Goal: Find specific page/section: Find specific page/section

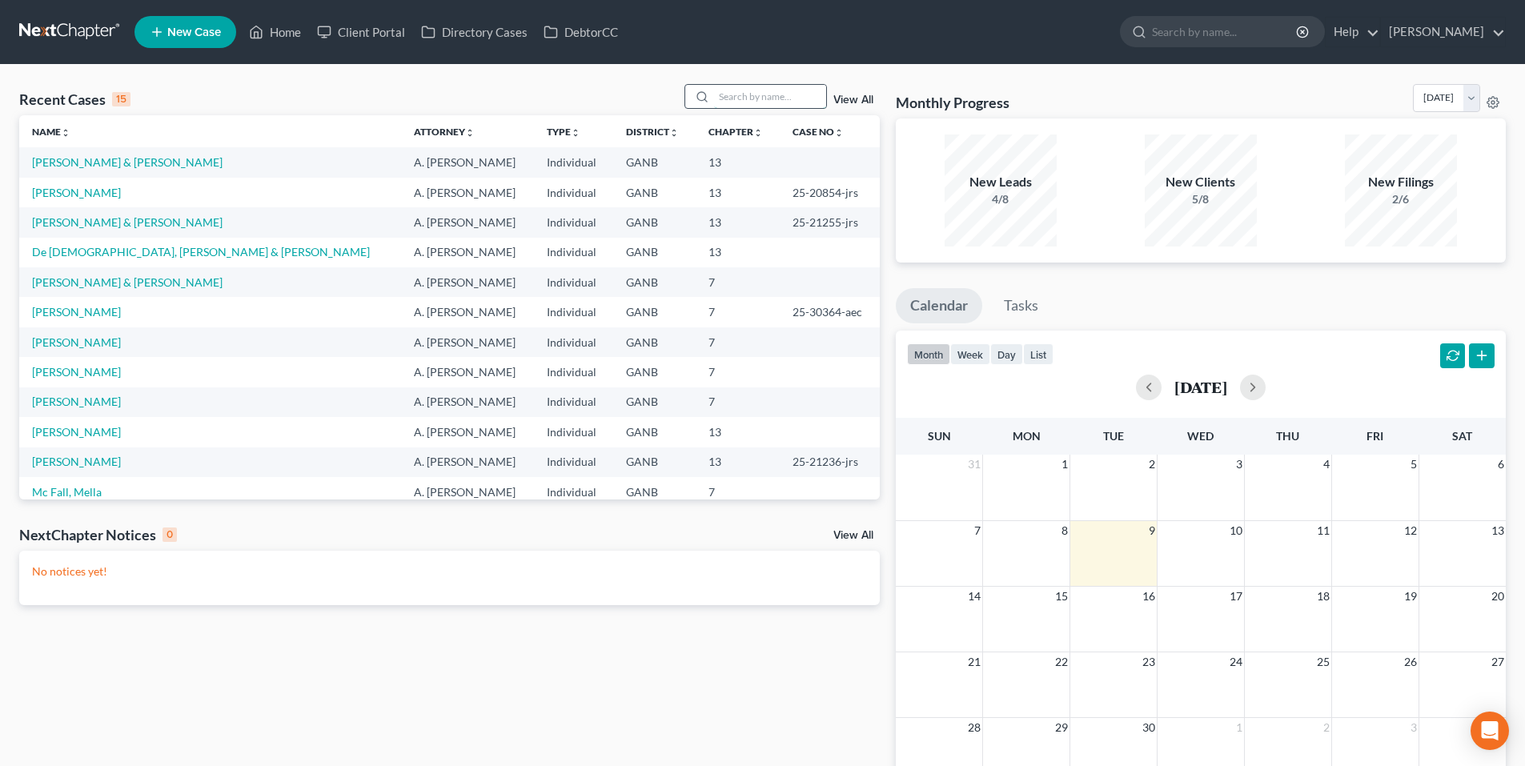
click at [768, 99] on input "search" at bounding box center [770, 96] width 112 height 23
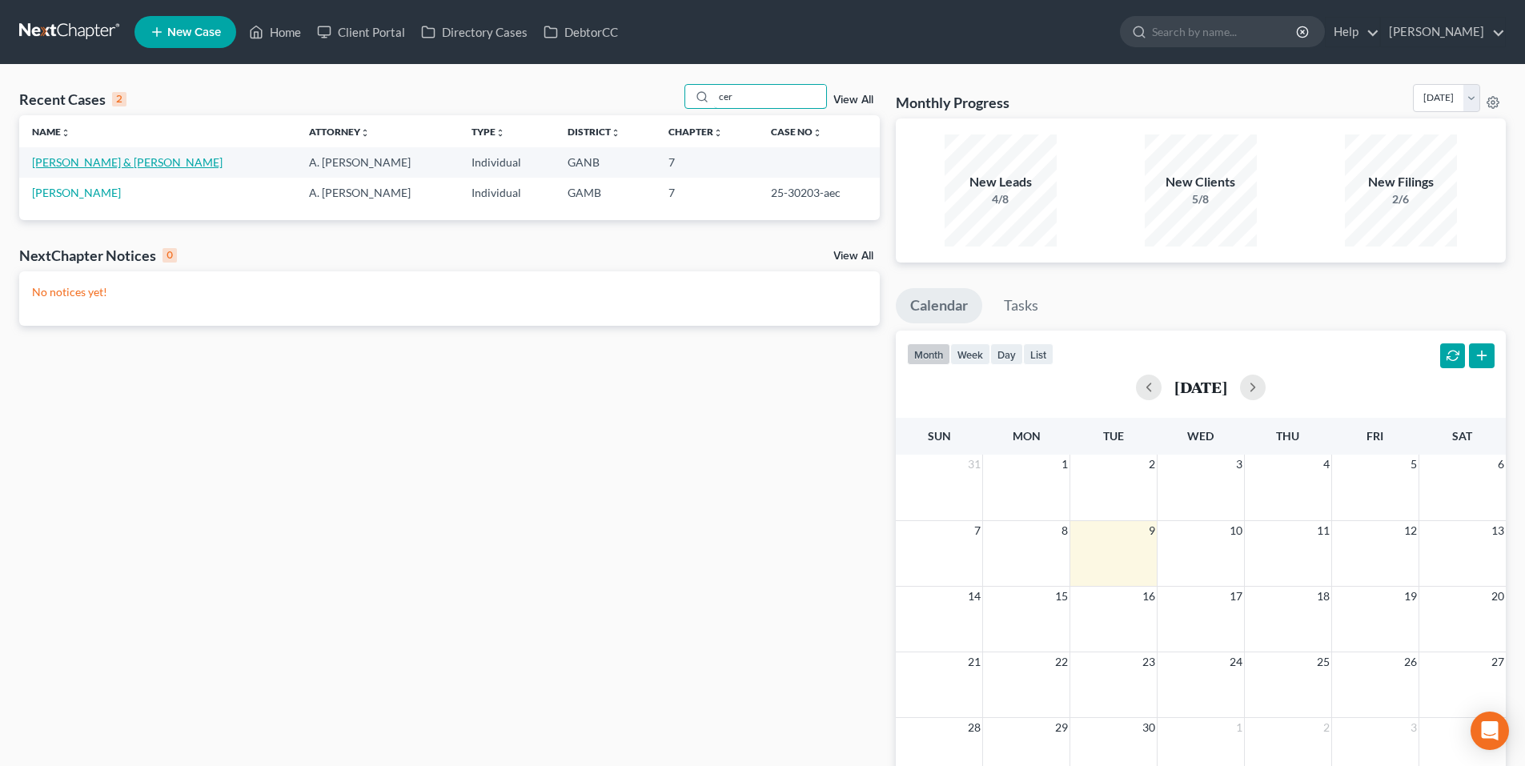
type input "cer"
click at [127, 163] on link "[PERSON_NAME] & [PERSON_NAME]" at bounding box center [127, 162] width 191 height 14
select select "9"
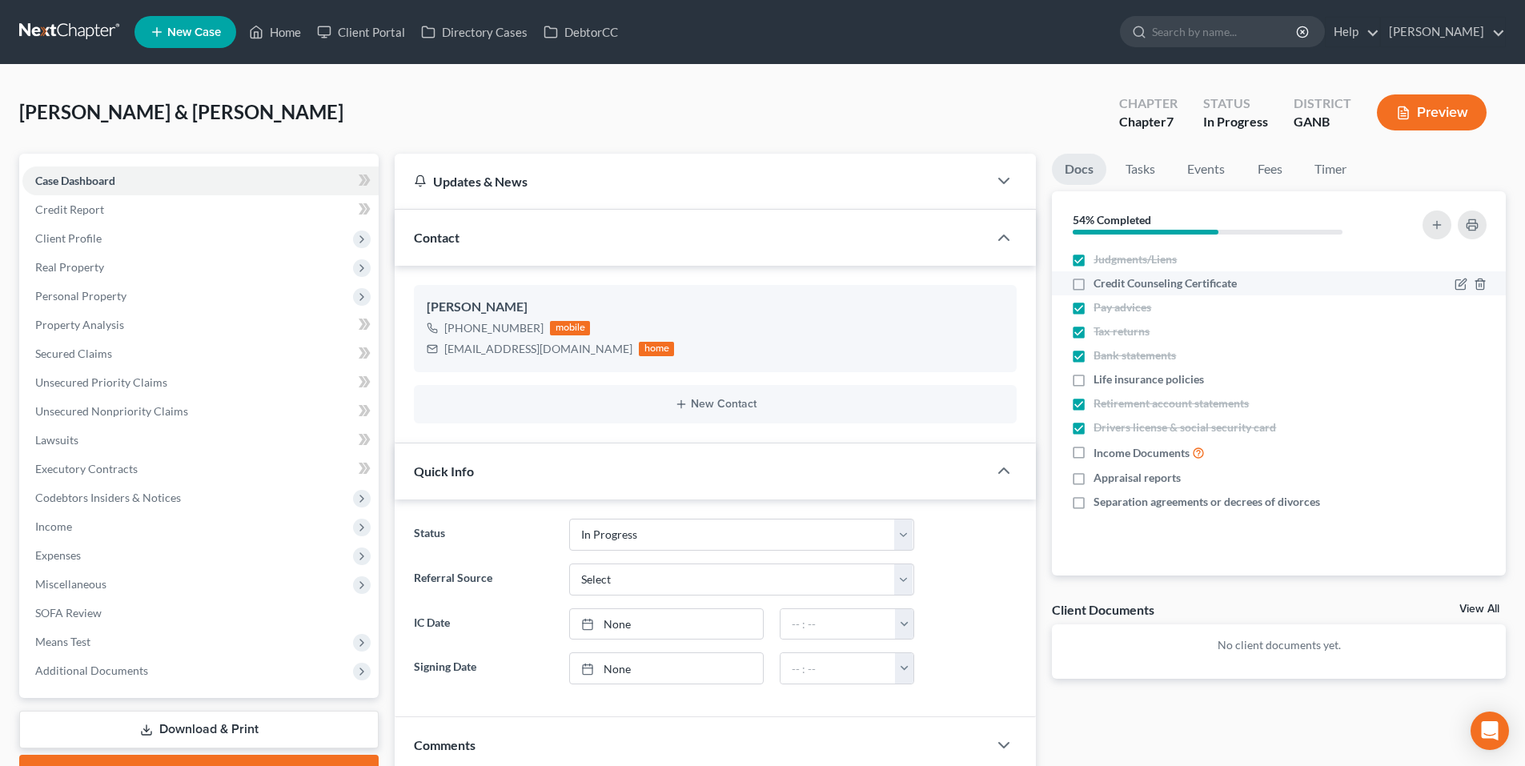
click at [1094, 281] on label "Credit Counseling Certificate" at bounding box center [1165, 283] width 143 height 16
click at [1100, 281] on input "Credit Counseling Certificate" at bounding box center [1105, 280] width 10 height 10
checkbox input "true"
click at [83, 30] on link at bounding box center [70, 32] width 102 height 29
